Goal: Book appointment/travel/reservation

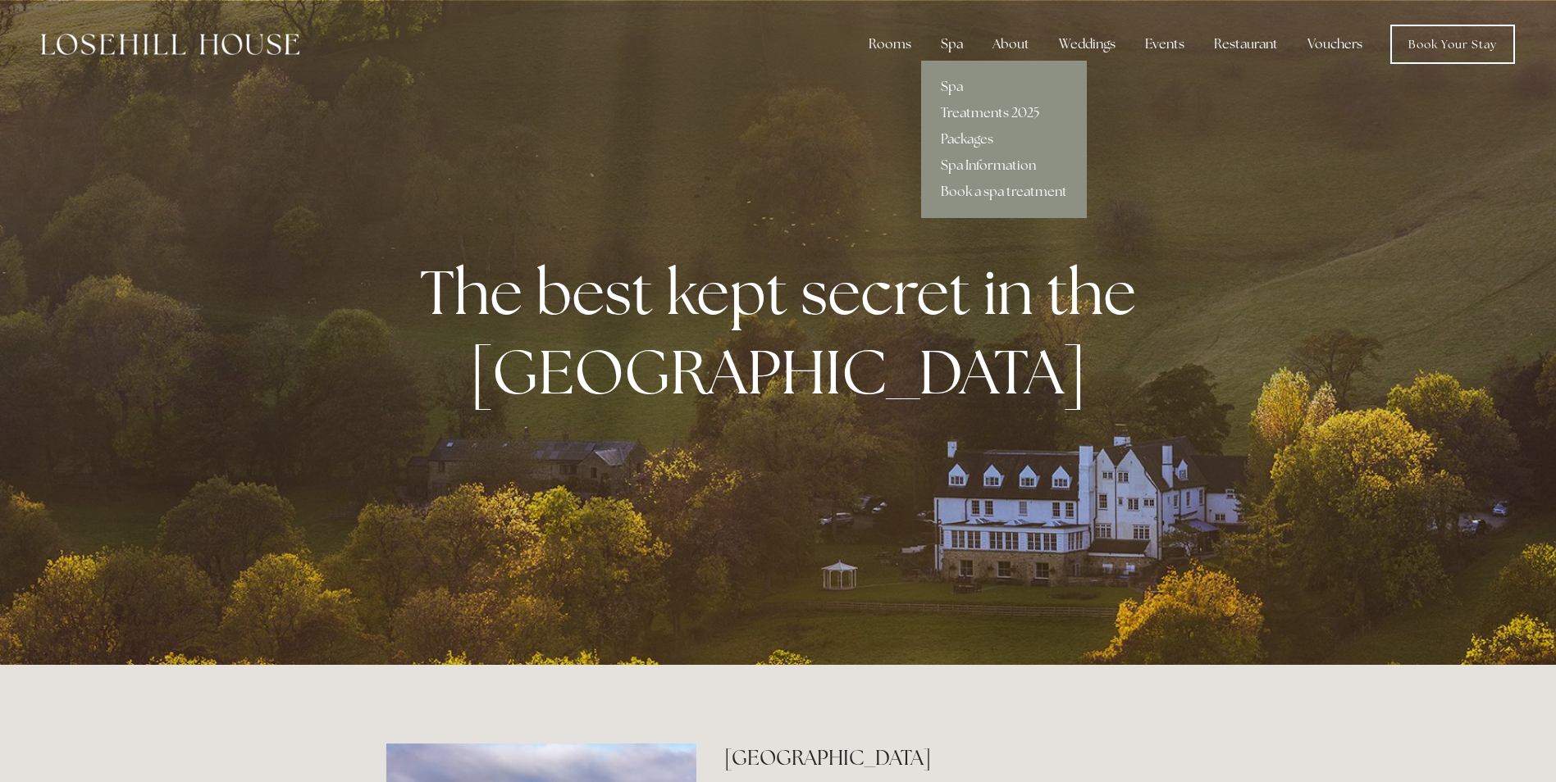
click at [958, 34] on div "Spa" at bounding box center [951, 44] width 48 height 33
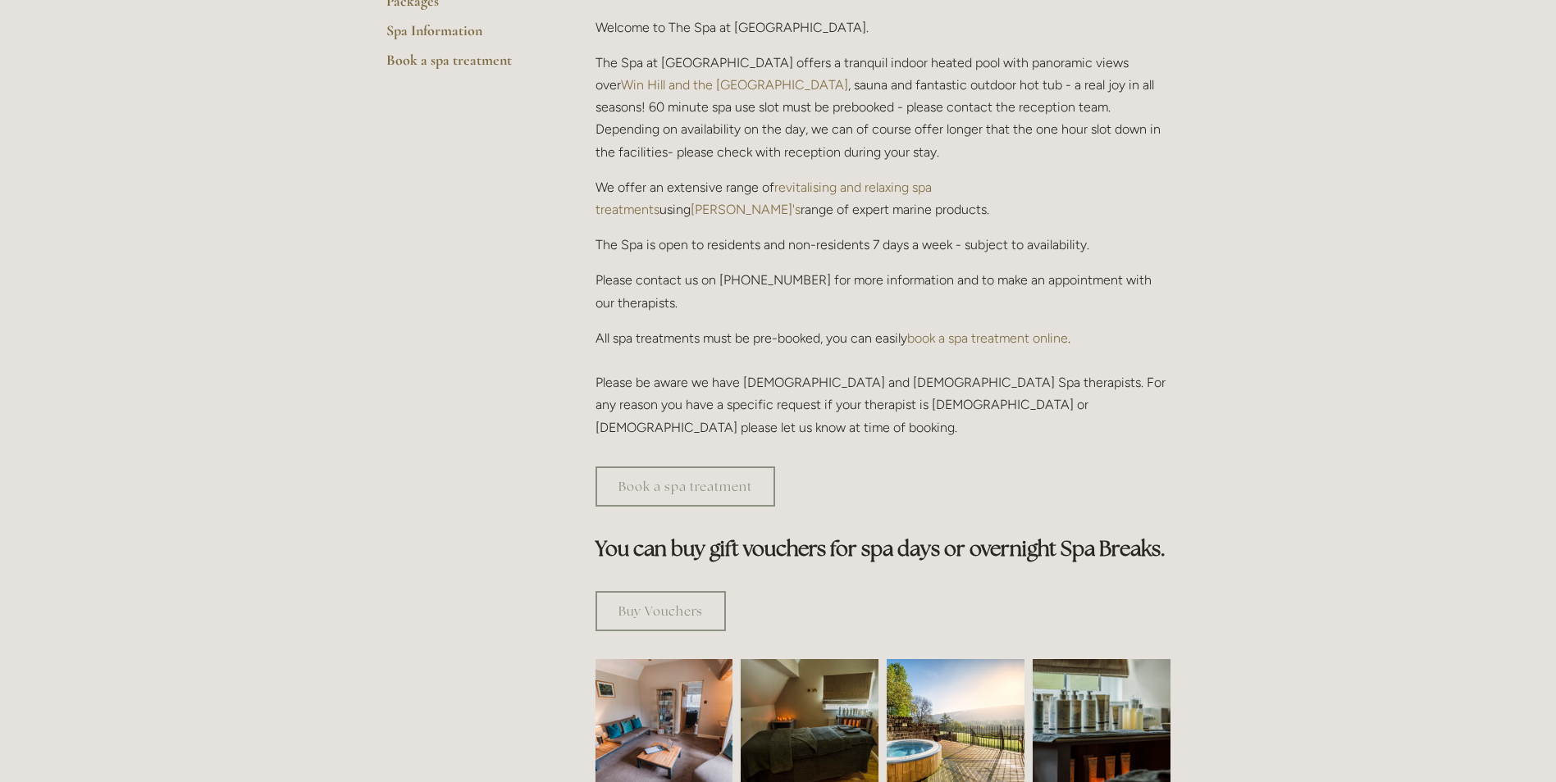
scroll to position [328, 0]
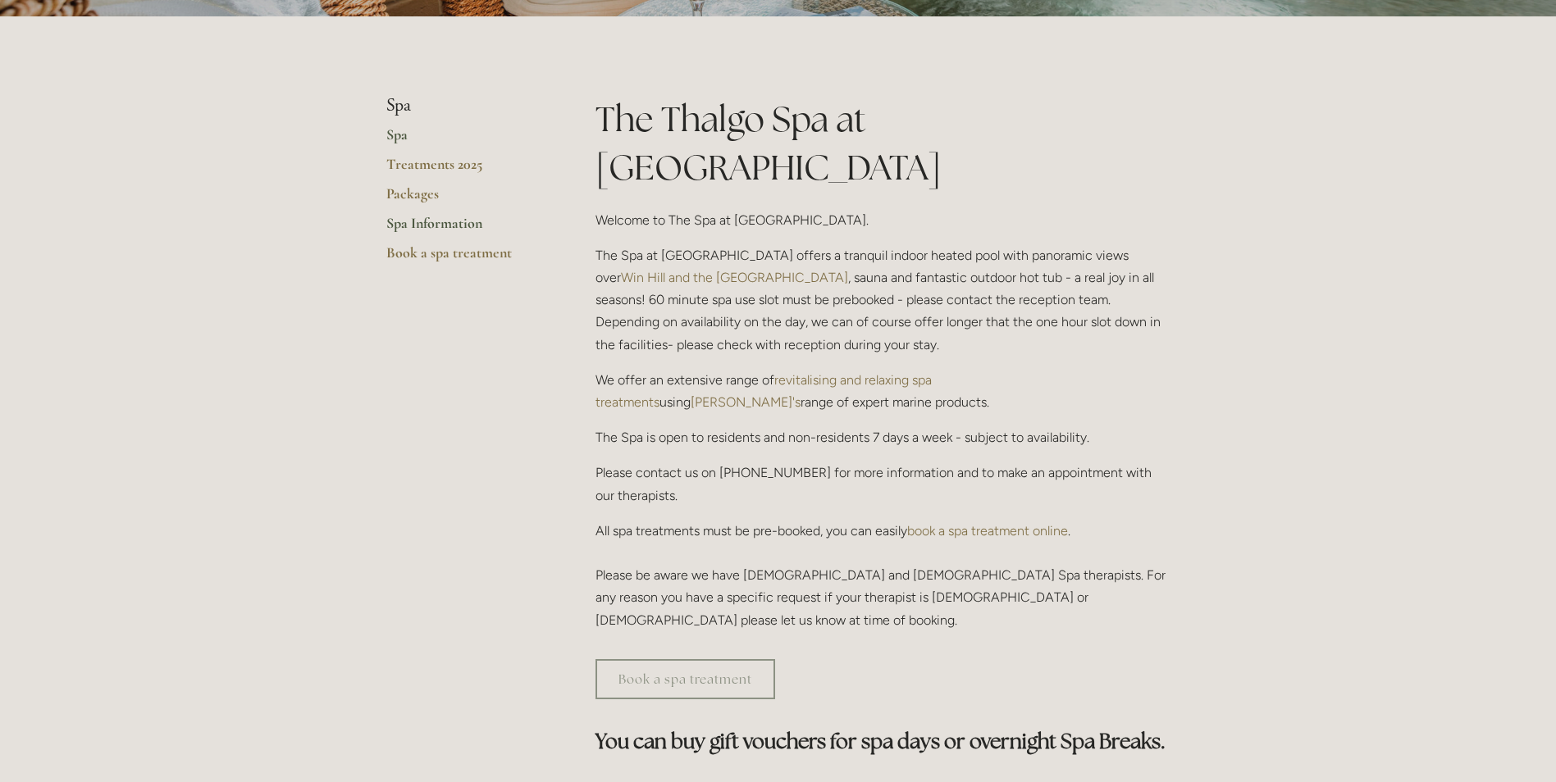
click at [439, 227] on link "Spa Information" at bounding box center [464, 229] width 157 height 30
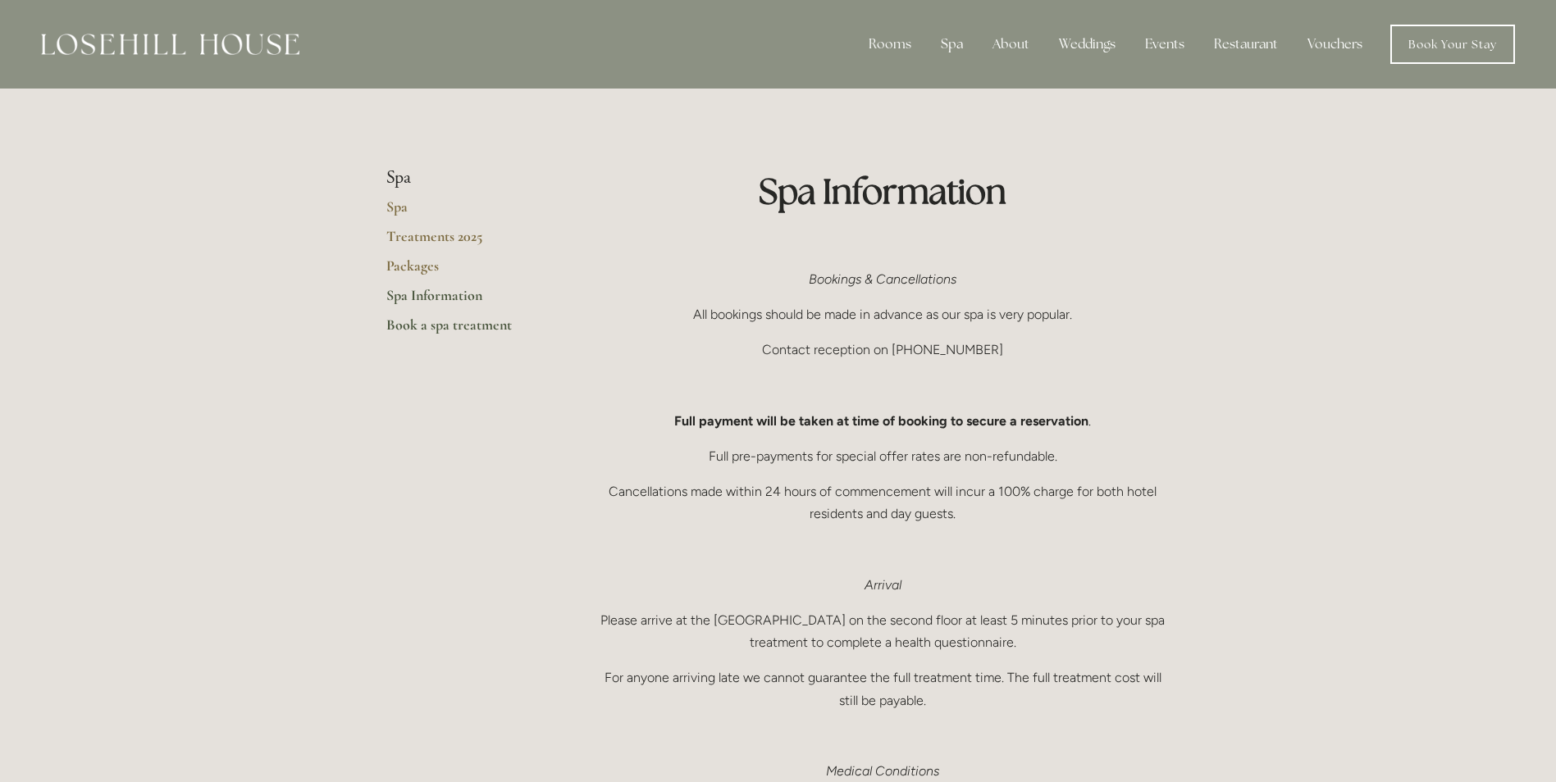
click at [476, 319] on link "Book a spa treatment" at bounding box center [464, 331] width 157 height 30
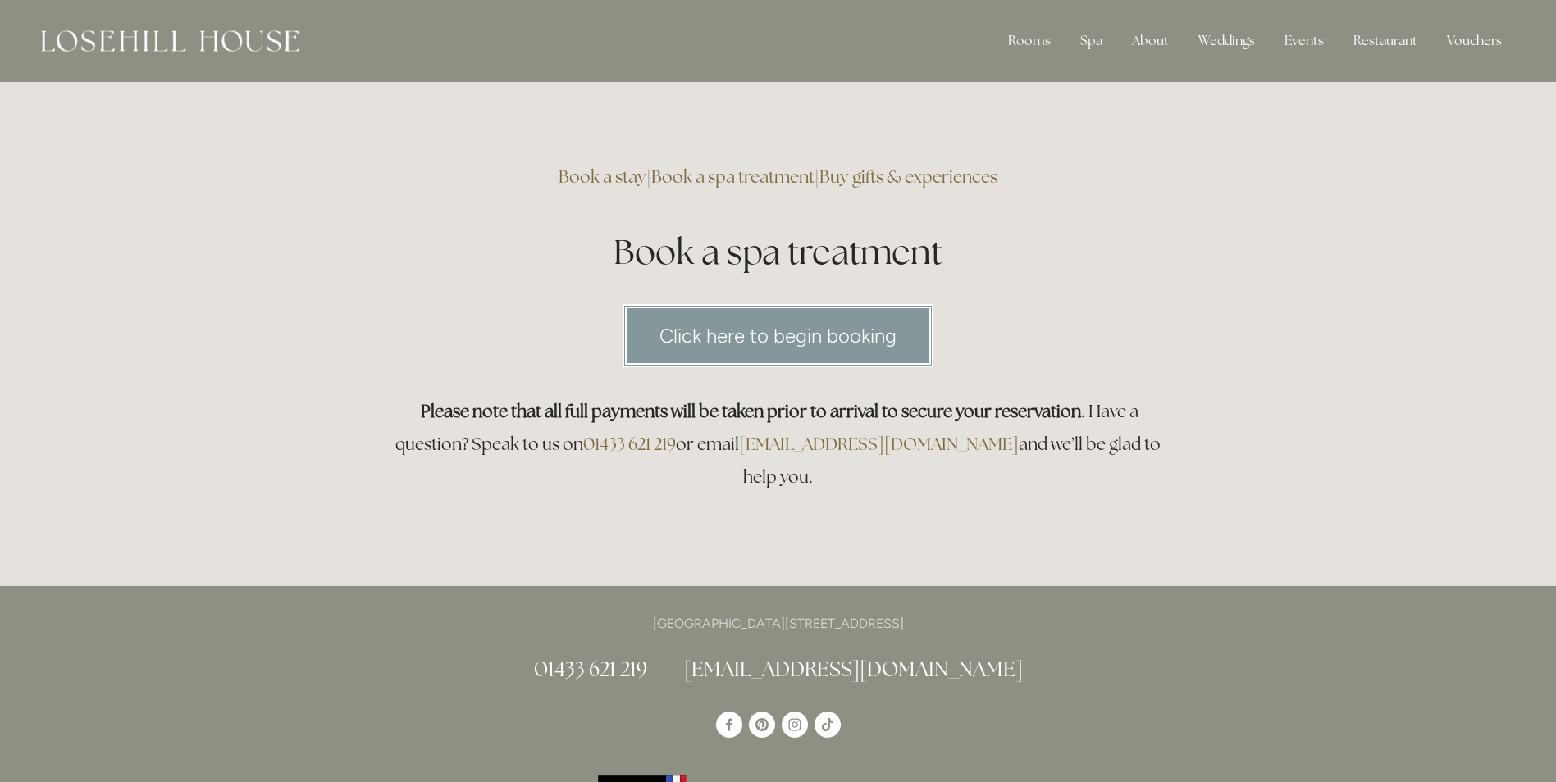
click at [820, 350] on link "Click here to begin booking" at bounding box center [777, 335] width 311 height 63
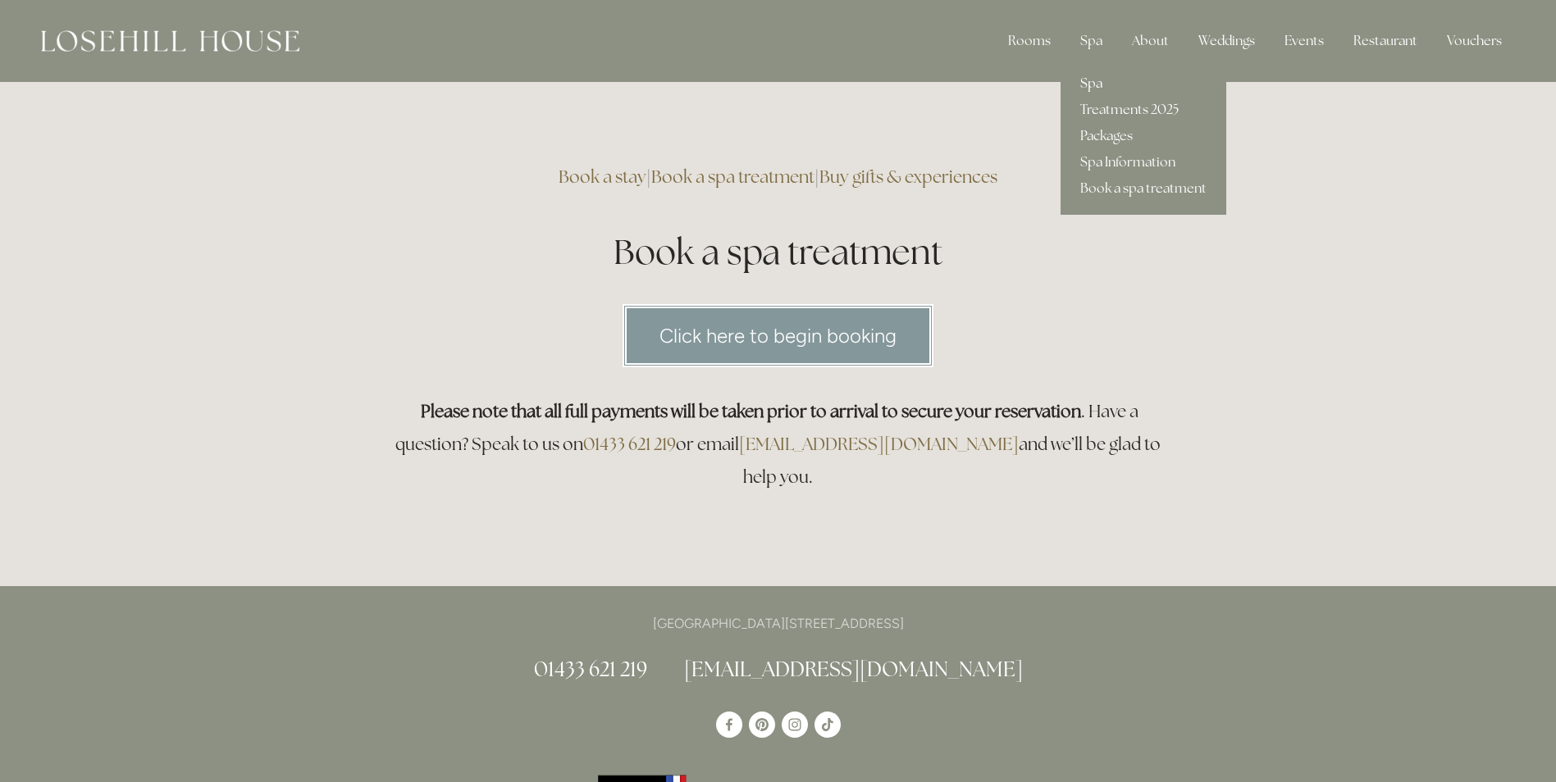
click at [1094, 82] on link "Spa" at bounding box center [1143, 84] width 166 height 26
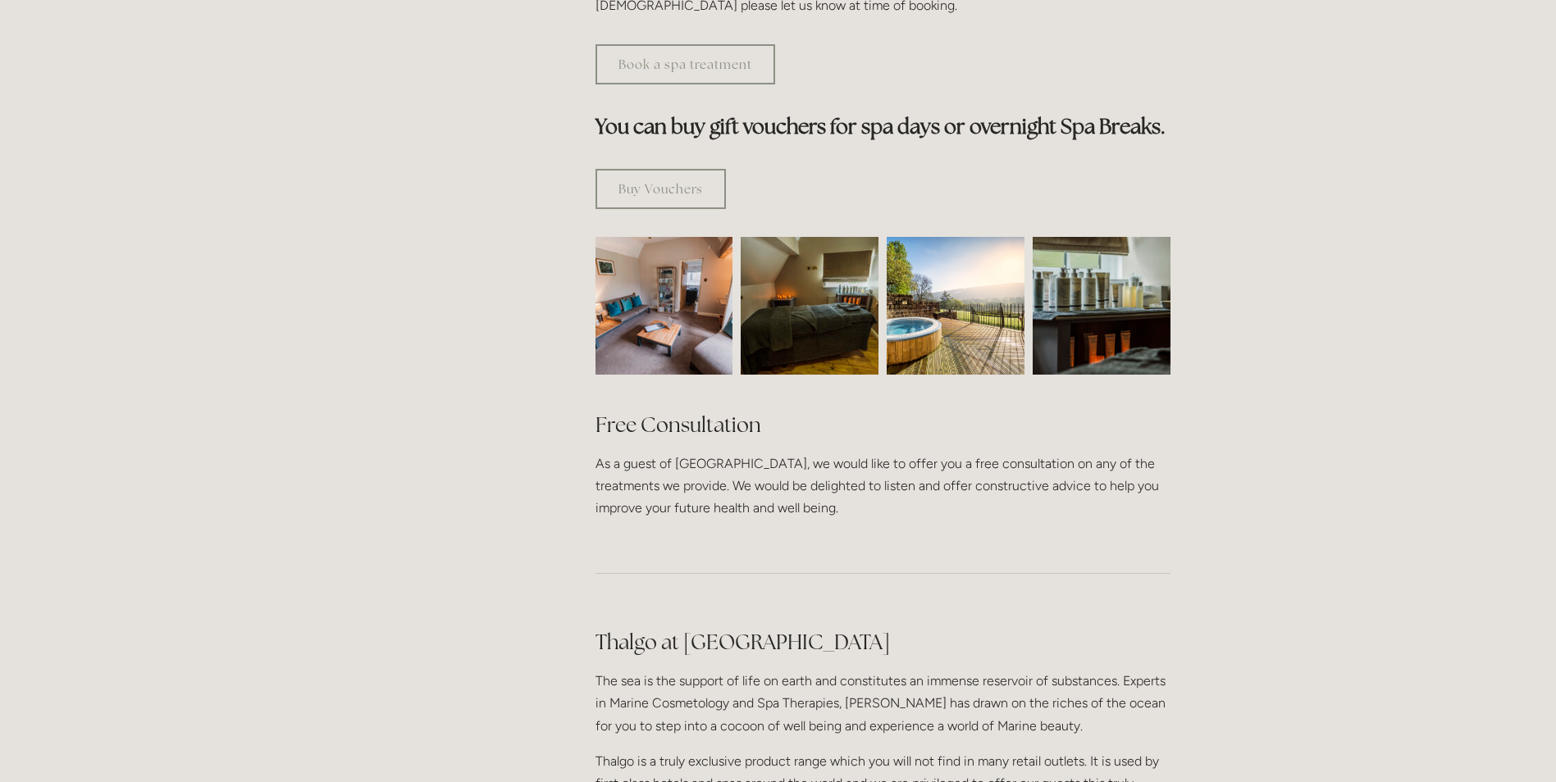
scroll to position [738, 0]
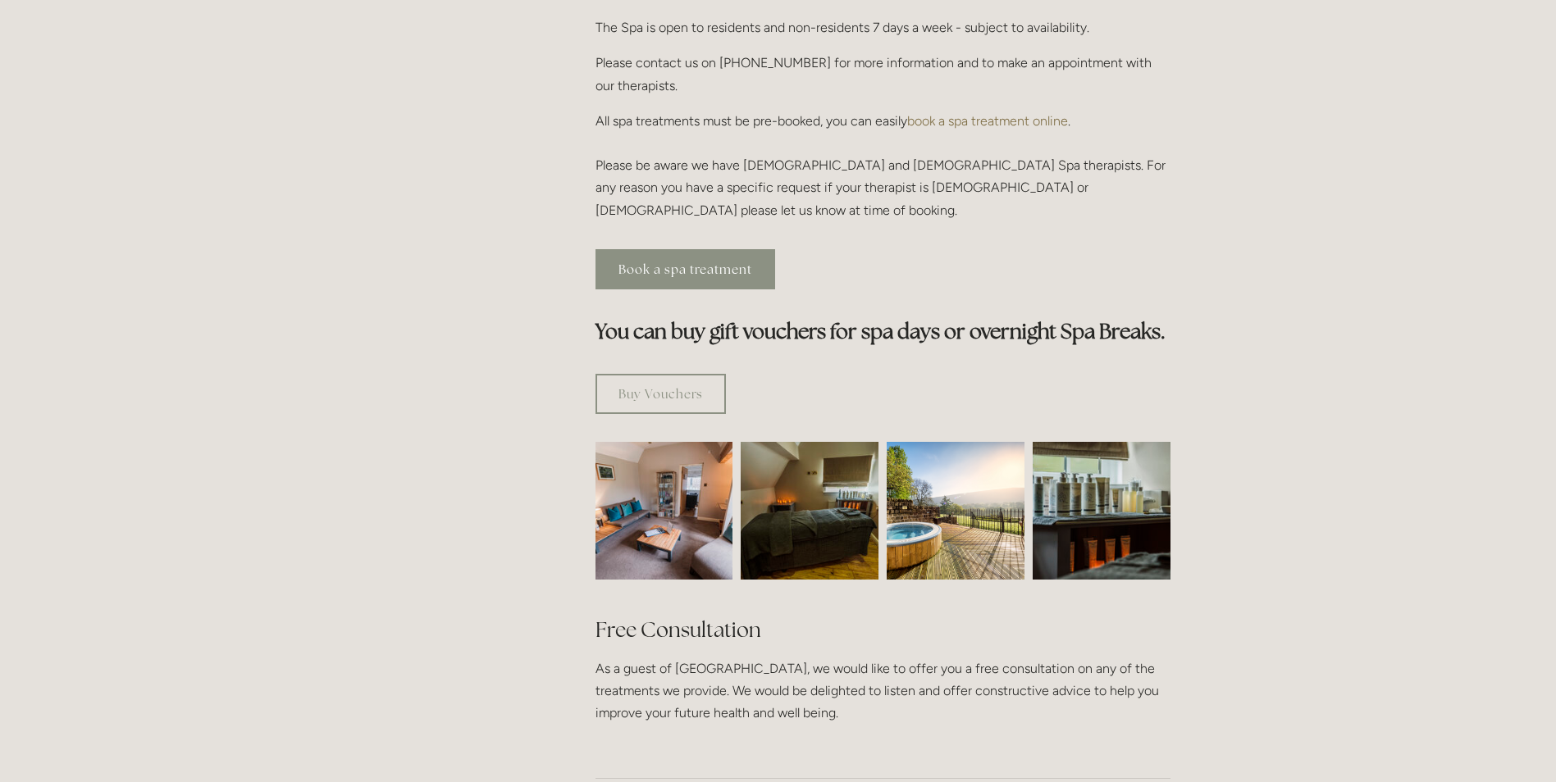
click at [657, 249] on link "Book a spa treatment" at bounding box center [685, 269] width 180 height 40
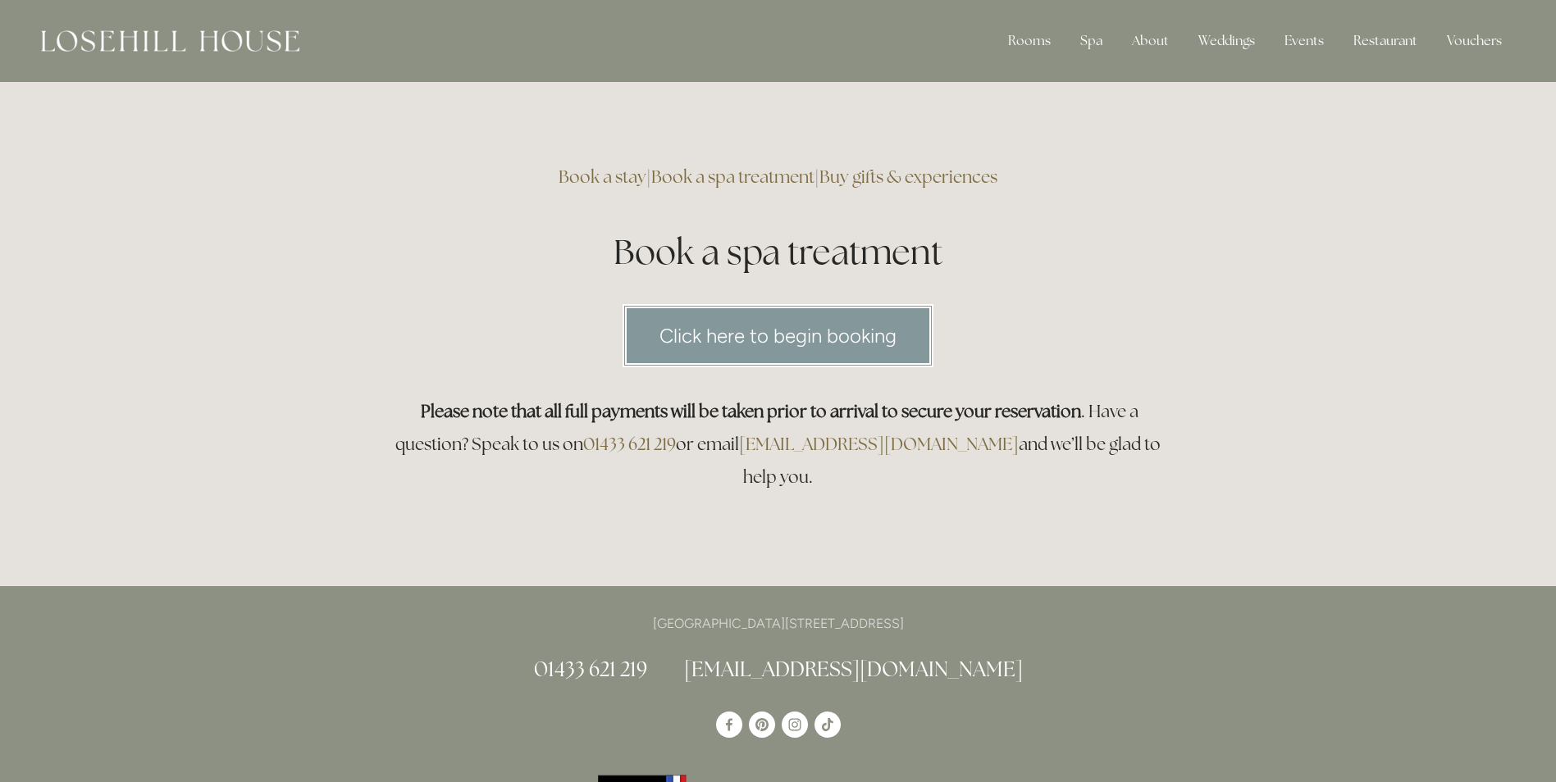
click at [788, 353] on link "Click here to begin booking" at bounding box center [777, 335] width 311 height 63
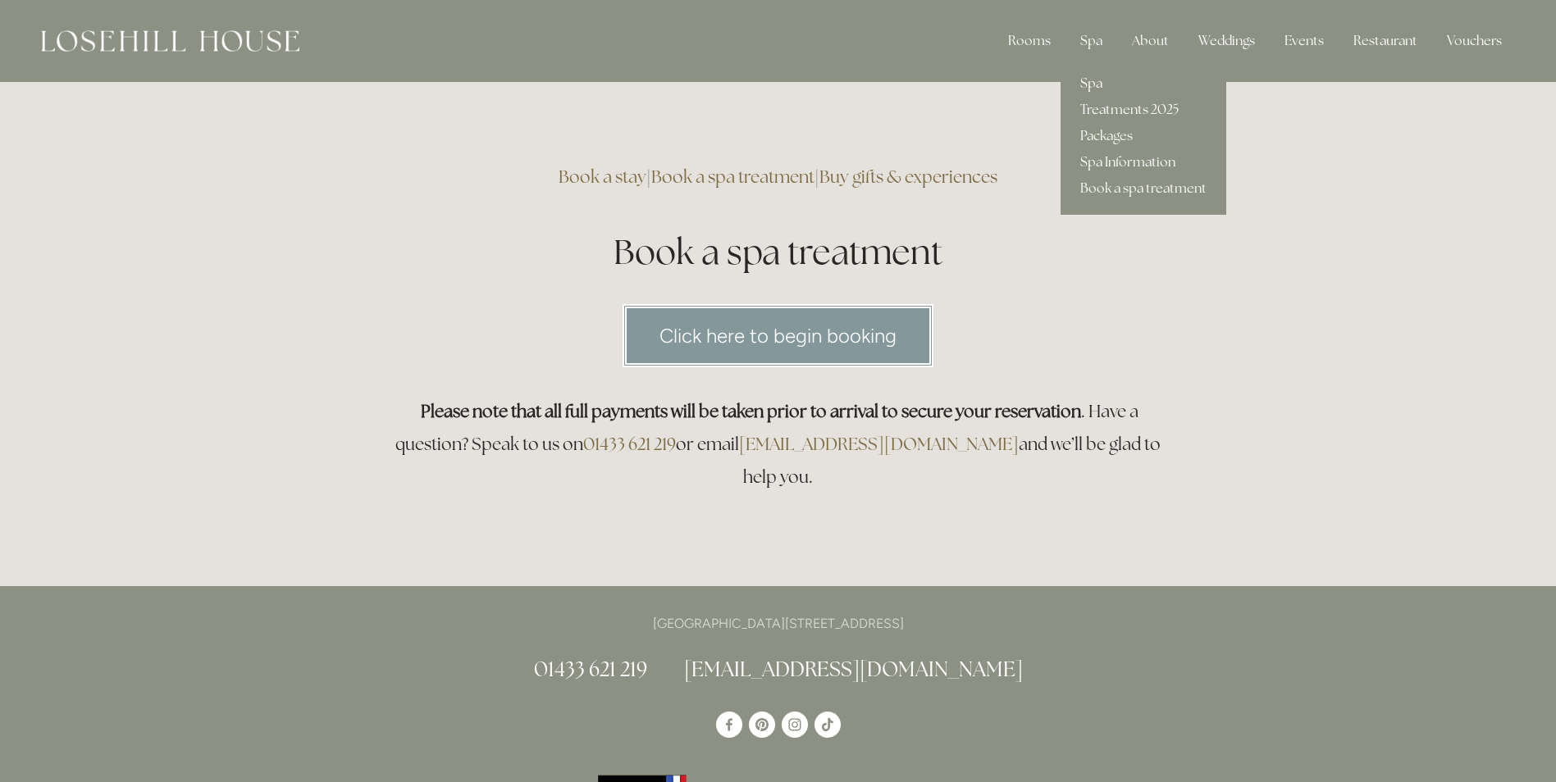
click at [1085, 93] on link "Spa" at bounding box center [1143, 84] width 166 height 26
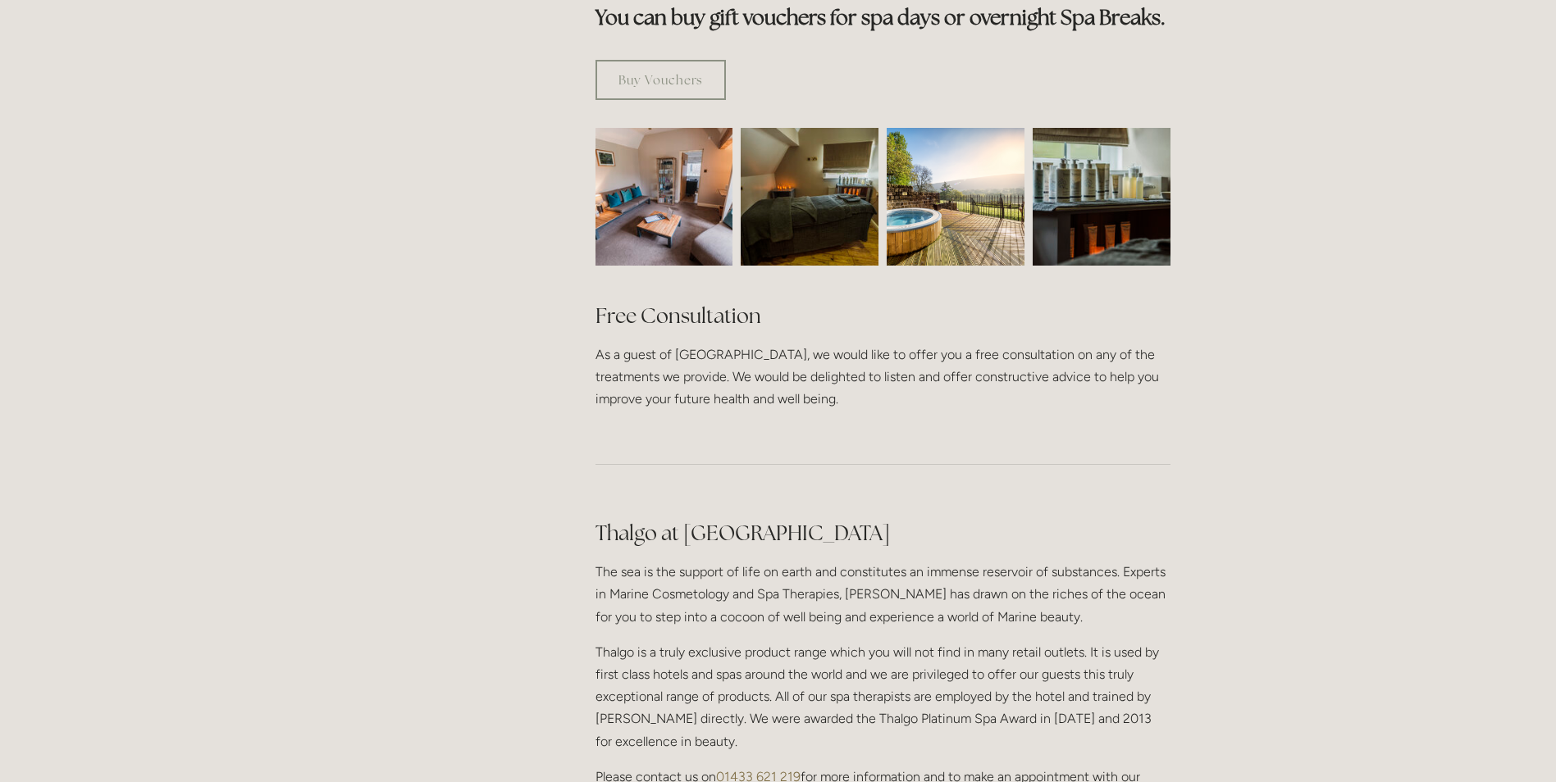
scroll to position [1066, 0]
